Goal: Task Accomplishment & Management: Manage account settings

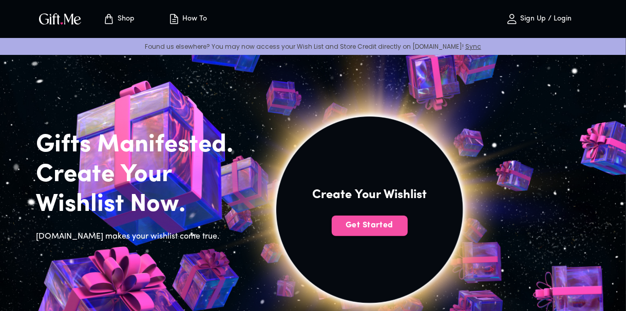
click at [362, 223] on span "Get Started" at bounding box center [370, 225] width 76 height 11
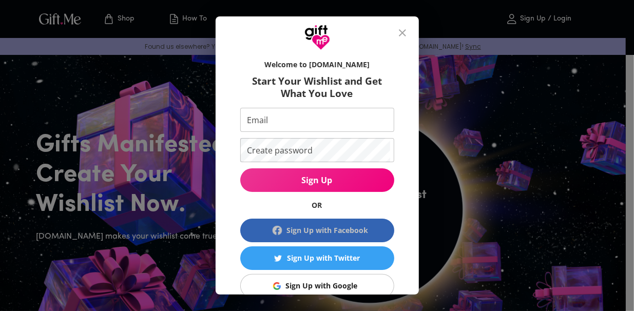
click at [352, 227] on div "Sign Up with Facebook" at bounding box center [327, 230] width 82 height 11
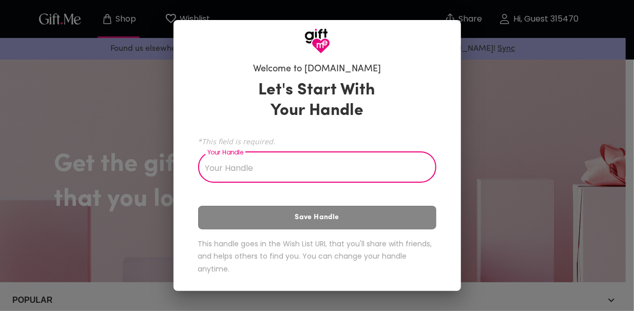
click at [304, 171] on input "Your Handle" at bounding box center [311, 168] width 227 height 29
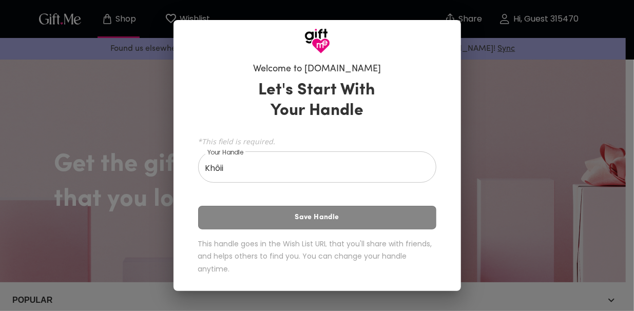
click at [305, 205] on div "Let's Start With Your Handle *This field is required. Your Handle Khôii Your Ha…" at bounding box center [317, 179] width 238 height 208
click at [373, 211] on div "Let's Start With Your Handle *This field is required. Your Handle Khôii Your Ha…" at bounding box center [317, 179] width 238 height 208
drag, startPoint x: 375, startPoint y: 186, endPoint x: 380, endPoint y: 165, distance: 21.5
click at [380, 165] on div "Let's Start With Your Handle *This field is required. Your Handle Khôii Your Ha…" at bounding box center [317, 179] width 238 height 208
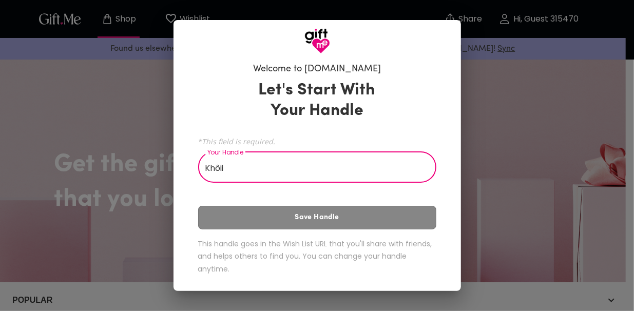
click at [380, 165] on input "Khôii" at bounding box center [311, 168] width 227 height 29
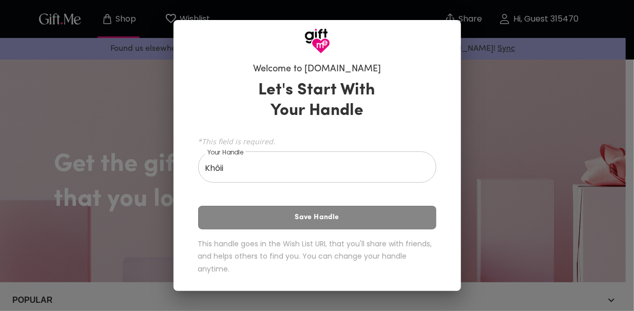
click at [375, 205] on div "Let's Start With Your Handle *This field is required. Your Handle Khôii Your Ha…" at bounding box center [317, 179] width 238 height 208
click at [371, 169] on input "Khôii" at bounding box center [311, 168] width 227 height 29
drag, startPoint x: 367, startPoint y: 214, endPoint x: 369, endPoint y: 178, distance: 36.0
click at [369, 178] on div "Let's Start With Your Handle *This field is required. Your Handle Khôii Your Ha…" at bounding box center [317, 179] width 238 height 208
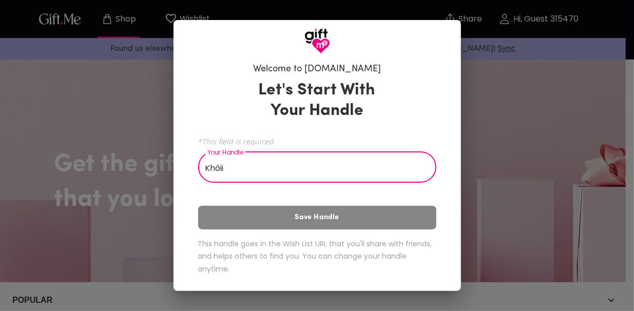
click at [369, 178] on input "Khôii" at bounding box center [311, 168] width 227 height 29
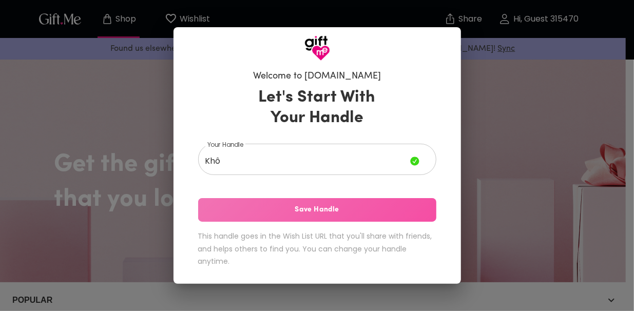
click at [366, 204] on button "Save Handle" at bounding box center [317, 210] width 238 height 24
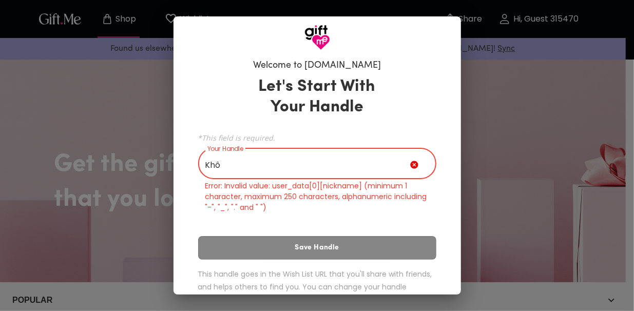
click at [373, 155] on input "Khô" at bounding box center [304, 164] width 212 height 29
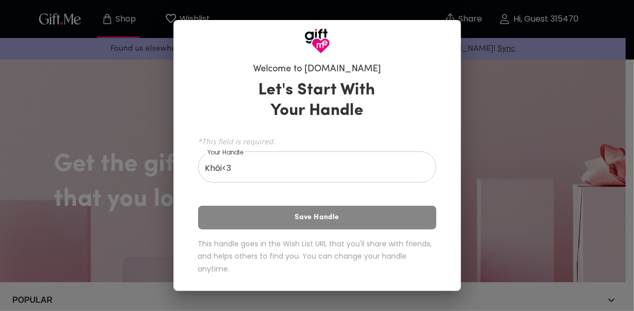
click at [348, 216] on div "Let's Start With Your Handle *This field is required. Your Handle Khôi<3 Your H…" at bounding box center [317, 179] width 238 height 208
click at [400, 217] on div "Let's Start With Your Handle *This field is required. Your Handle Khôi<3 Your H…" at bounding box center [317, 179] width 238 height 208
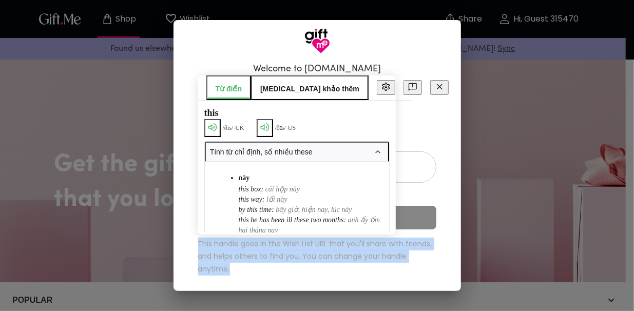
click at [400, 217] on div "Let's Start With Your Handle *This field is required. Your Handle Khôi<3 Your H…" at bounding box center [317, 179] width 238 height 208
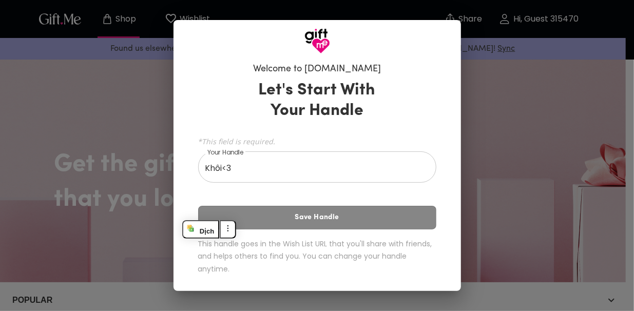
click at [396, 210] on div "Let's Start With Your Handle *This field is required. Your Handle Khôi<3 Your H…" at bounding box center [317, 179] width 238 height 208
click at [377, 167] on input "Khôi<3" at bounding box center [311, 168] width 227 height 29
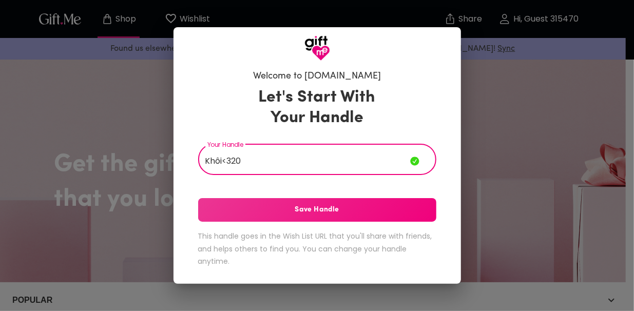
type input "Khôi<320"
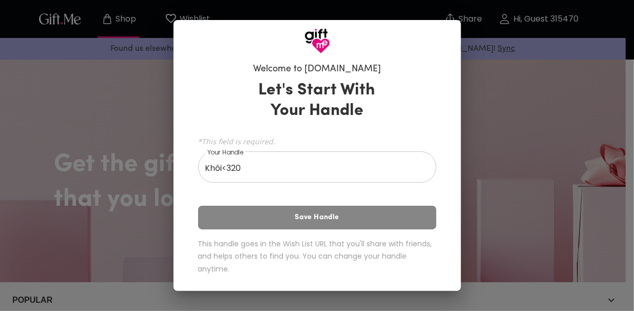
click at [335, 214] on div "Let's Start With Your Handle *This field is required. Your Handle Khôi<320 Your…" at bounding box center [317, 179] width 238 height 208
click at [354, 216] on div "Let's Start With Your Handle *This field is required. Your Handle Khôi<320 Your…" at bounding box center [317, 179] width 238 height 208
click at [434, 177] on div "Khôi<320 Your Handle" at bounding box center [317, 168] width 238 height 29
click at [353, 209] on div "Let's Start With Your Handle *This field is required. Your Handle Khôi<320 Your…" at bounding box center [317, 179] width 238 height 208
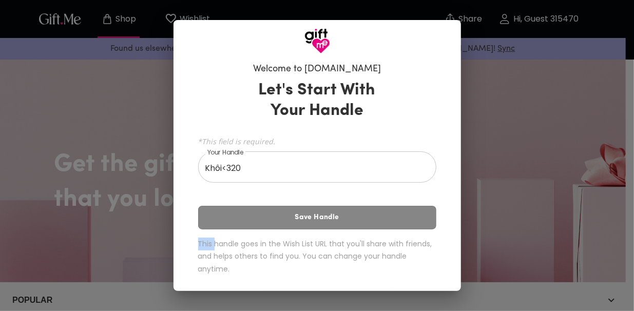
click at [353, 209] on div "Let's Start With Your Handle *This field is required. Your Handle Khôi<320 Your…" at bounding box center [317, 179] width 238 height 208
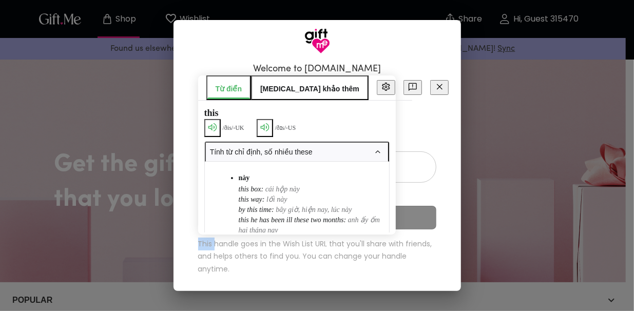
scroll to position [247, 0]
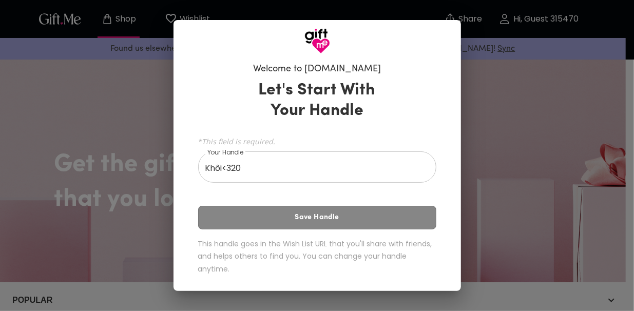
click at [415, 133] on div "Let's Start With Your Handle *This field is required. Your Handle Khôi<320 Your…" at bounding box center [317, 179] width 238 height 208
click at [480, 120] on div "Welcome to Gift.me Let's Start With Your Handle *This field is required. Your H…" at bounding box center [317, 155] width 634 height 311
click at [471, 212] on div "Welcome to Gift.me Let's Start With Your Handle *This field is required. Your H…" at bounding box center [317, 155] width 634 height 311
click at [325, 171] on input "Khôi<320" at bounding box center [311, 168] width 227 height 29
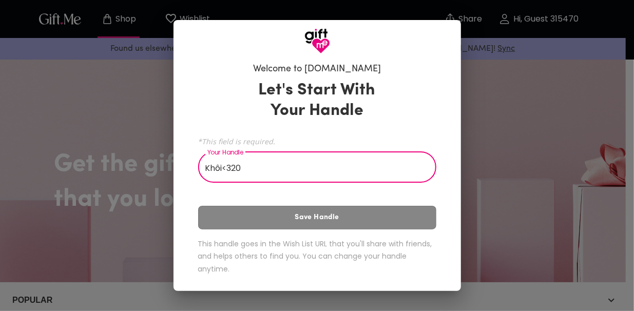
drag, startPoint x: 324, startPoint y: 168, endPoint x: 169, endPoint y: 182, distance: 155.6
click at [170, 182] on div "Welcome to Gift.me Let's Start With Your Handle *This field is required. Your H…" at bounding box center [317, 155] width 634 height 311
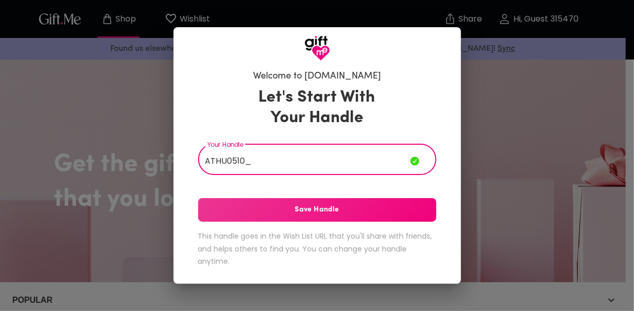
type input "ATHU0510_"
click at [290, 222] on div "Let's Start With Your Handle Your Handle ATHU0510_ Your Handle Save Handle This…" at bounding box center [317, 179] width 238 height 193
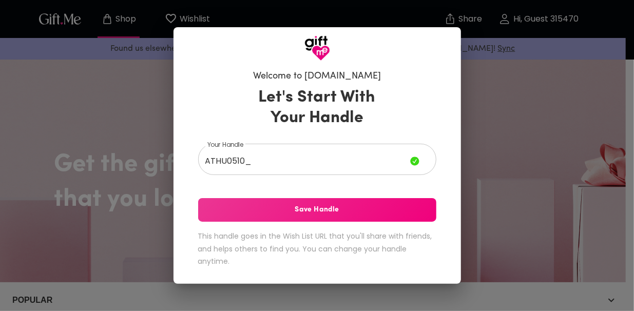
click at [292, 219] on button "Save Handle" at bounding box center [317, 210] width 238 height 24
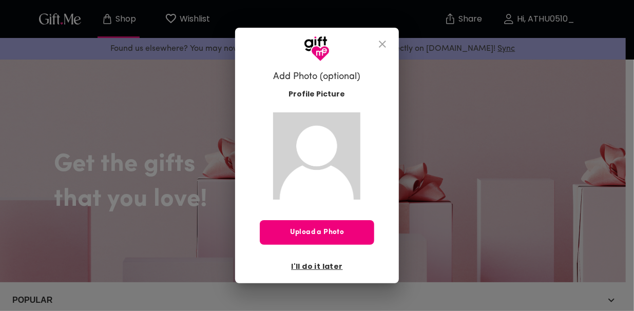
click at [334, 232] on span "Upload a Photo" at bounding box center [317, 232] width 114 height 11
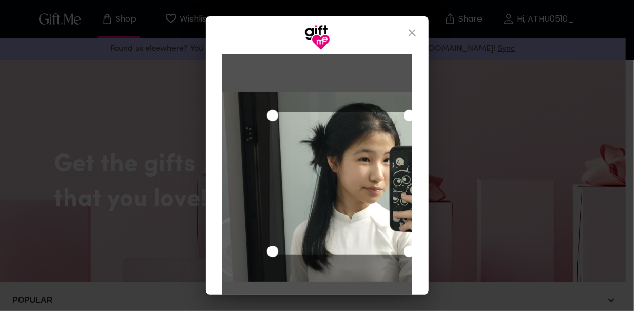
click at [335, 155] on div "Use the arrow keys to move the crop selection area" at bounding box center [340, 183] width 143 height 143
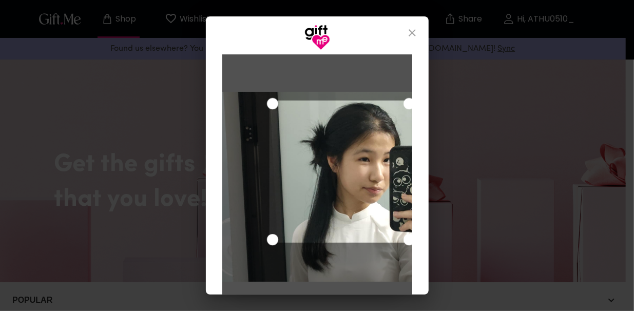
click at [353, 142] on div "Use the arrow keys to move the crop selection area" at bounding box center [340, 172] width 143 height 143
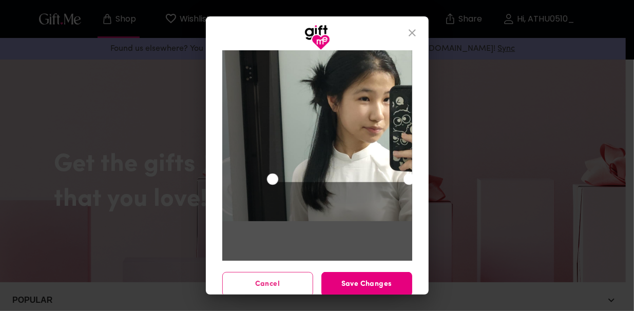
scroll to position [71, 0]
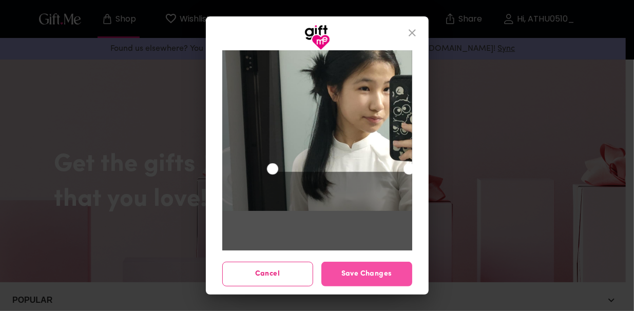
click at [377, 271] on span "Save Changes" at bounding box center [366, 273] width 91 height 11
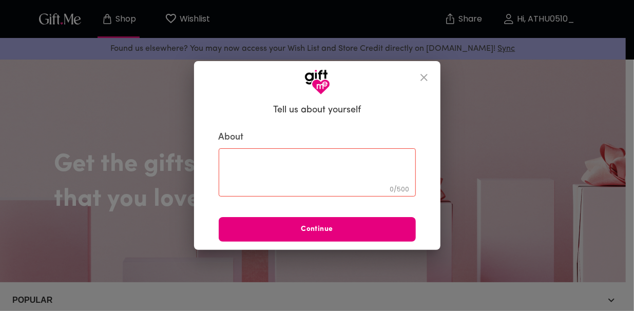
scroll to position [0, 0]
click at [346, 173] on textarea at bounding box center [317, 172] width 183 height 29
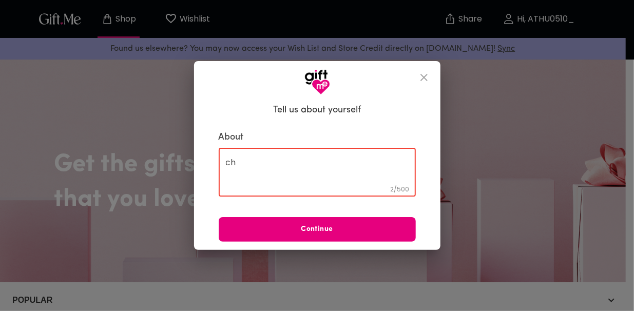
type textarea "c"
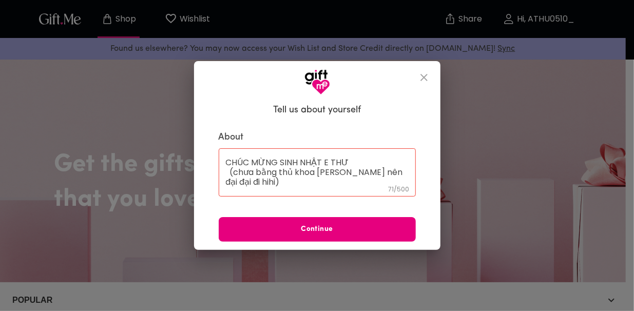
click at [352, 154] on div "CHÚC MỪNG SINH NHẬT E THƯ (chưa bằng thủ khoa Lý nên đại đại đi hihi) 71 / 500 ​" at bounding box center [317, 172] width 197 height 48
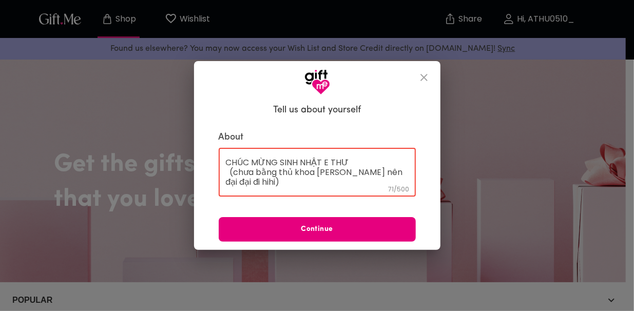
click at [355, 162] on textarea "CHÚC MỪNG SINH NHẬT E THƯ (chưa bằng thủ khoa Lý nên đại đại đi hihi)" at bounding box center [317, 172] width 183 height 29
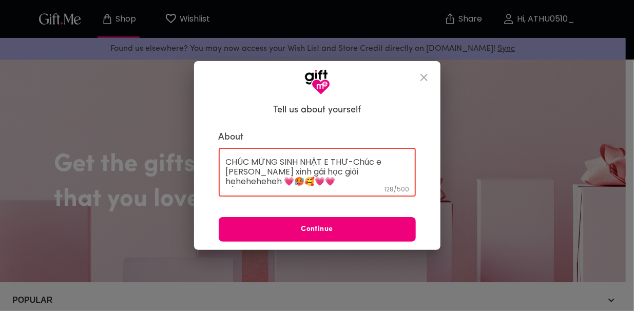
type textarea "CHÚC MỪNG SINH NHẬT E THƯ-Chúc e Thư cute xinh gái học giỏi heheheheheh 💗🥵🥰💗💗 (…"
click at [373, 229] on span "Continue" at bounding box center [317, 229] width 197 height 11
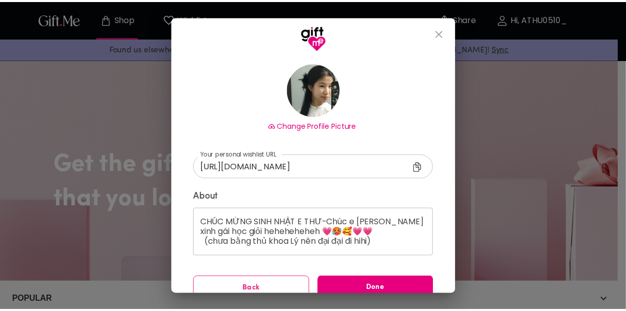
scroll to position [78, 0]
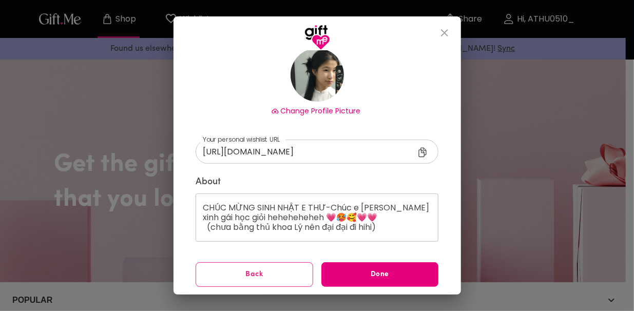
click at [295, 77] on img at bounding box center [316, 74] width 53 height 53
click at [418, 151] on icon at bounding box center [422, 153] width 8 height 10
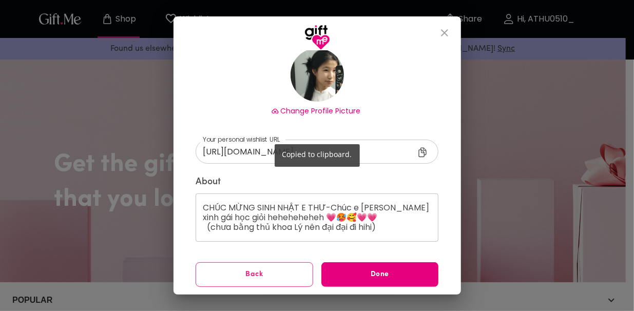
click at [391, 270] on div "Copied to clipboard." at bounding box center [317, 155] width 634 height 311
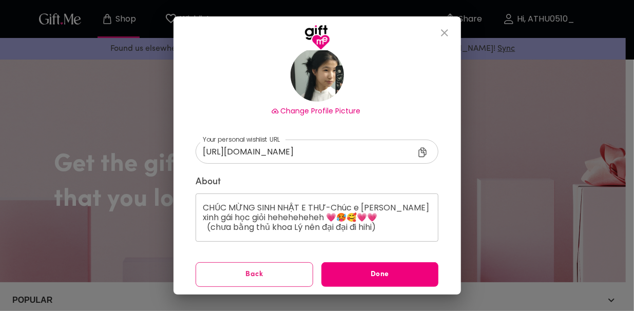
click at [355, 272] on span "Done" at bounding box center [380, 274] width 118 height 11
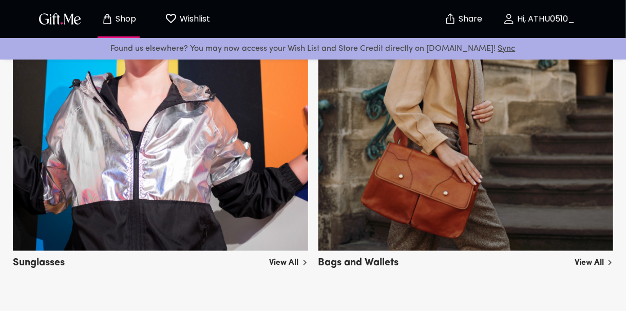
scroll to position [342, 0]
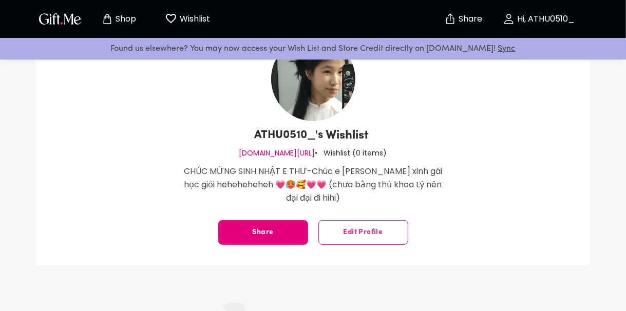
scroll to position [68, 0]
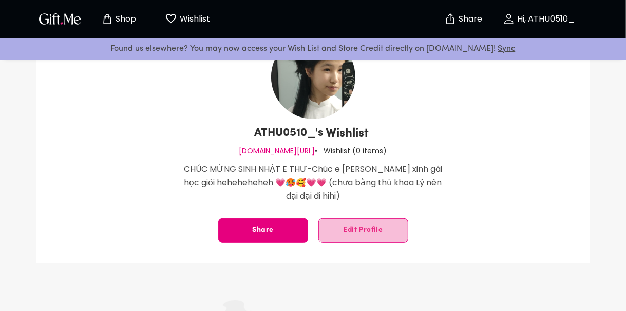
click at [372, 236] on button "Edit Profile" at bounding box center [363, 230] width 90 height 25
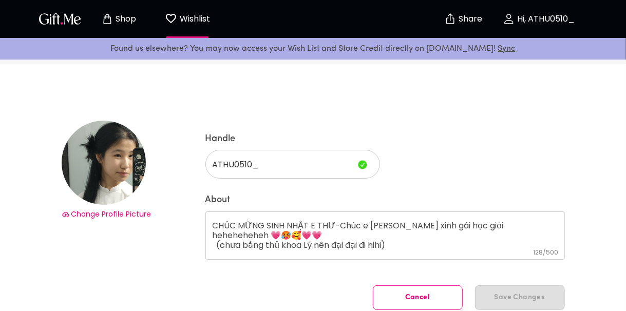
click at [99, 153] on img at bounding box center [104, 163] width 84 height 84
click at [117, 217] on span "Change Profile Picture" at bounding box center [111, 214] width 80 height 10
click at [143, 184] on div "Change Profile Picture" at bounding box center [108, 233] width 92 height 225
click at [121, 217] on span "Change Profile Picture" at bounding box center [111, 214] width 80 height 10
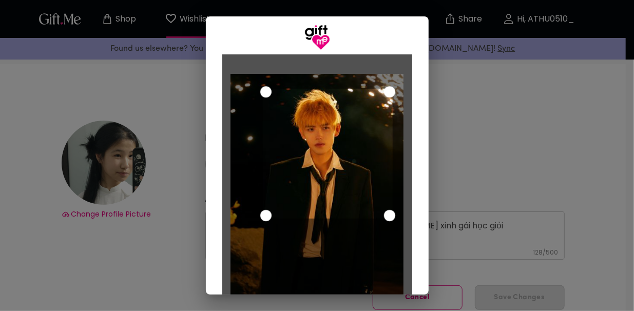
click at [318, 104] on div "Use the arrow keys to move the crop selection area" at bounding box center [328, 154] width 130 height 130
click at [459, 116] on div "Cancel Save Changes" at bounding box center [317, 155] width 634 height 311
click at [479, 246] on div "Cancel Save Changes" at bounding box center [317, 155] width 634 height 311
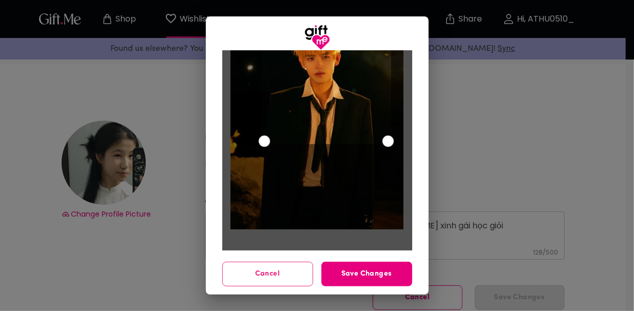
click at [276, 274] on span "Cancel" at bounding box center [268, 273] width 90 height 11
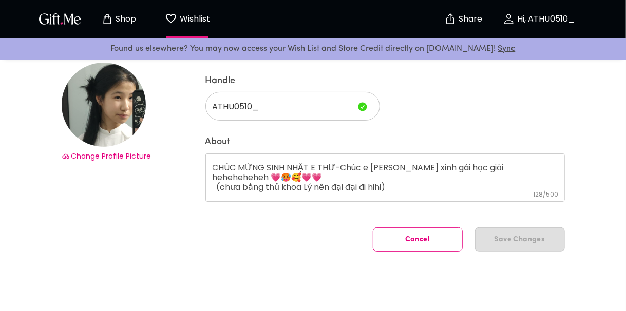
scroll to position [68, 0]
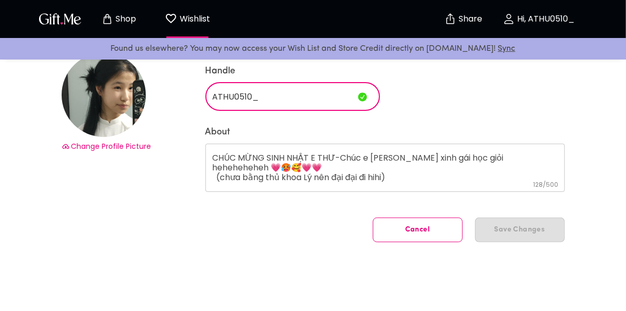
drag, startPoint x: 260, startPoint y: 101, endPoint x: 194, endPoint y: 113, distance: 66.9
click at [194, 113] on div "Change Profile Picture Handle ATHU0510_ ​ About CHÚC MỪNG SINH NHẬT E THƯ-Chúc …" at bounding box center [313, 145] width 554 height 266
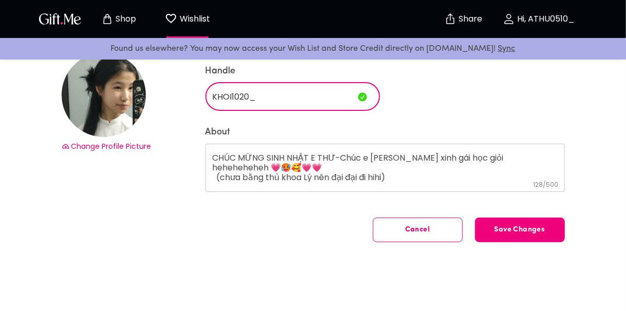
type input "KHOI1020_"
click at [529, 234] on button "Save Changes" at bounding box center [520, 230] width 90 height 25
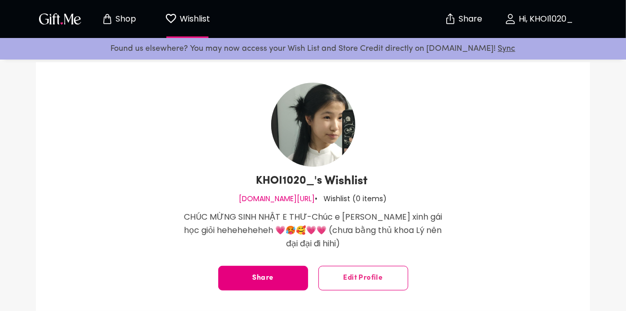
scroll to position [25, 0]
